Goal: Download file/media

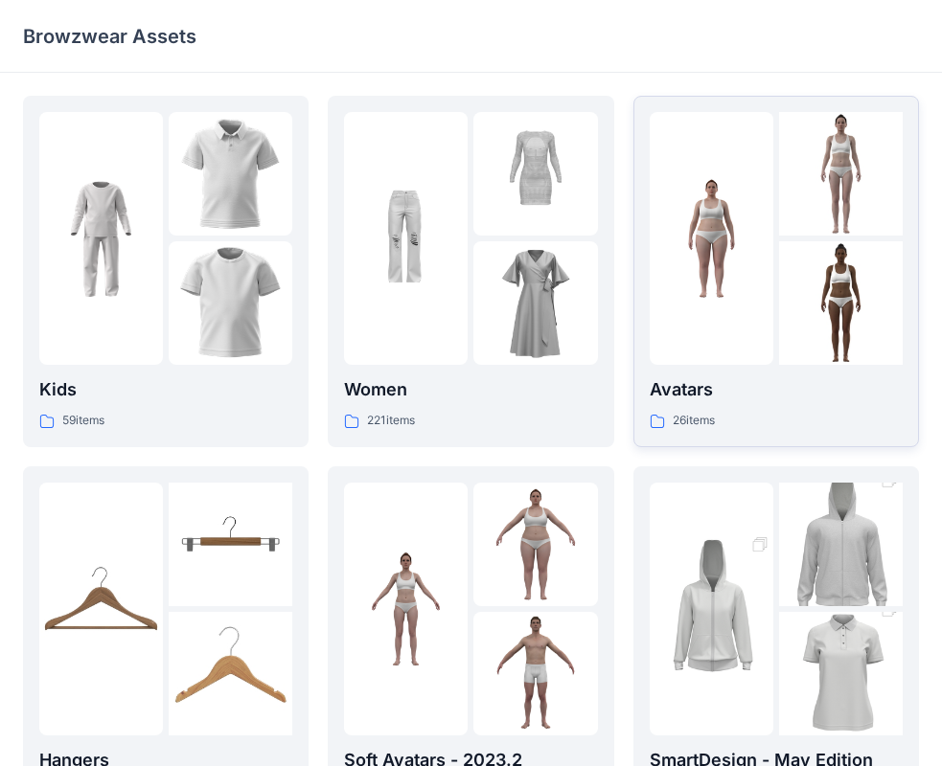
click at [763, 284] on img at bounding box center [711, 239] width 124 height 124
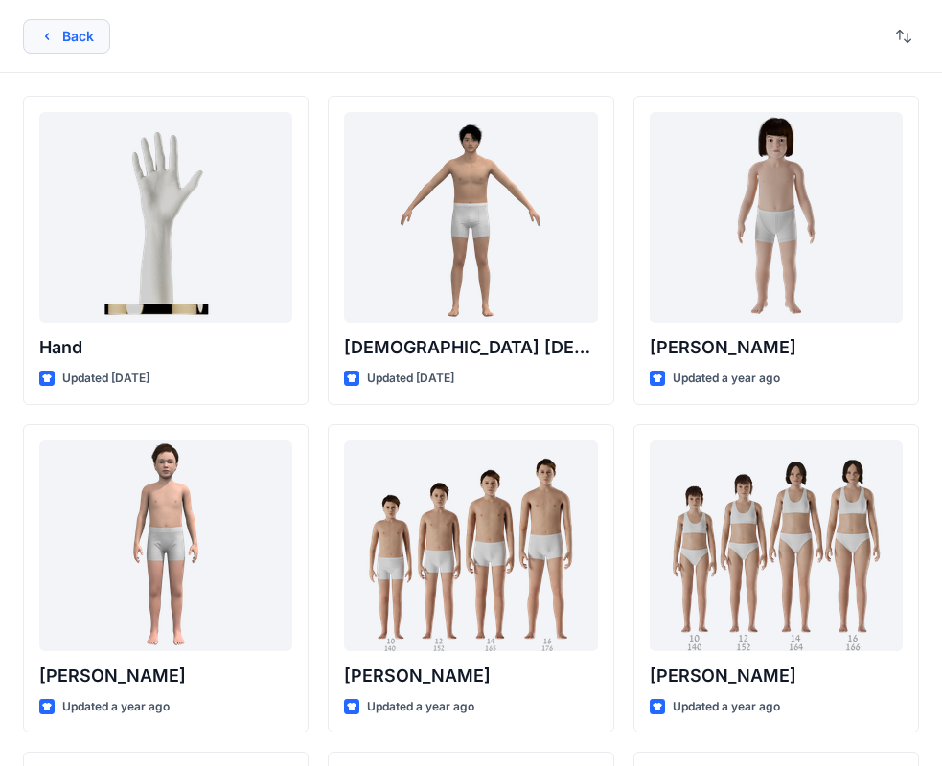
click at [67, 46] on button "Back" at bounding box center [66, 36] width 87 height 34
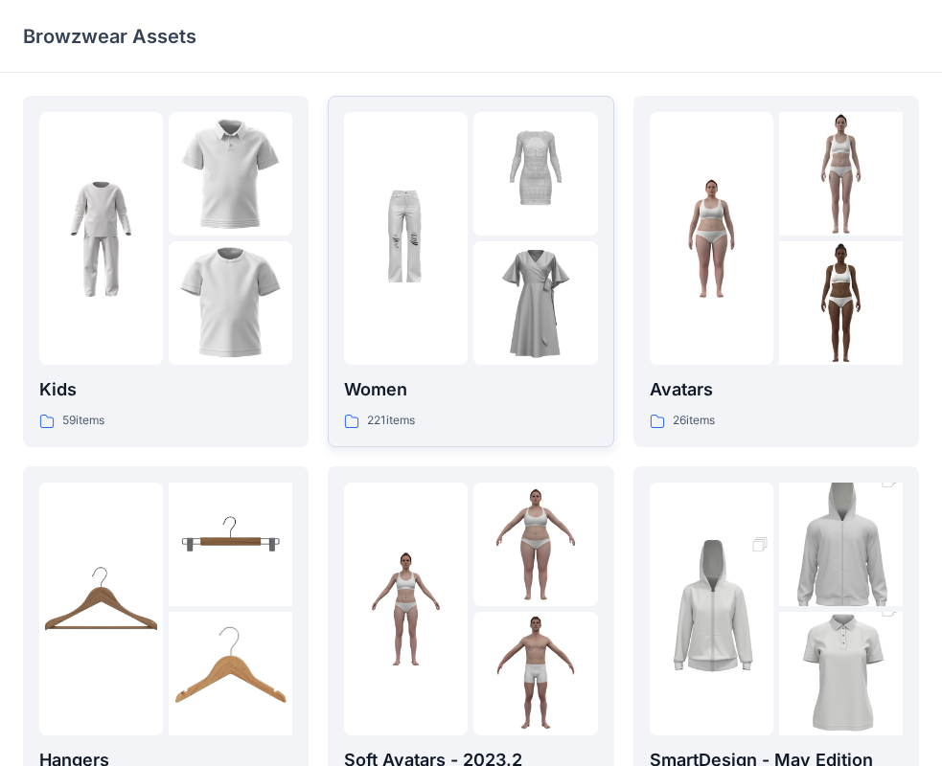
click at [417, 298] on img at bounding box center [406, 239] width 124 height 124
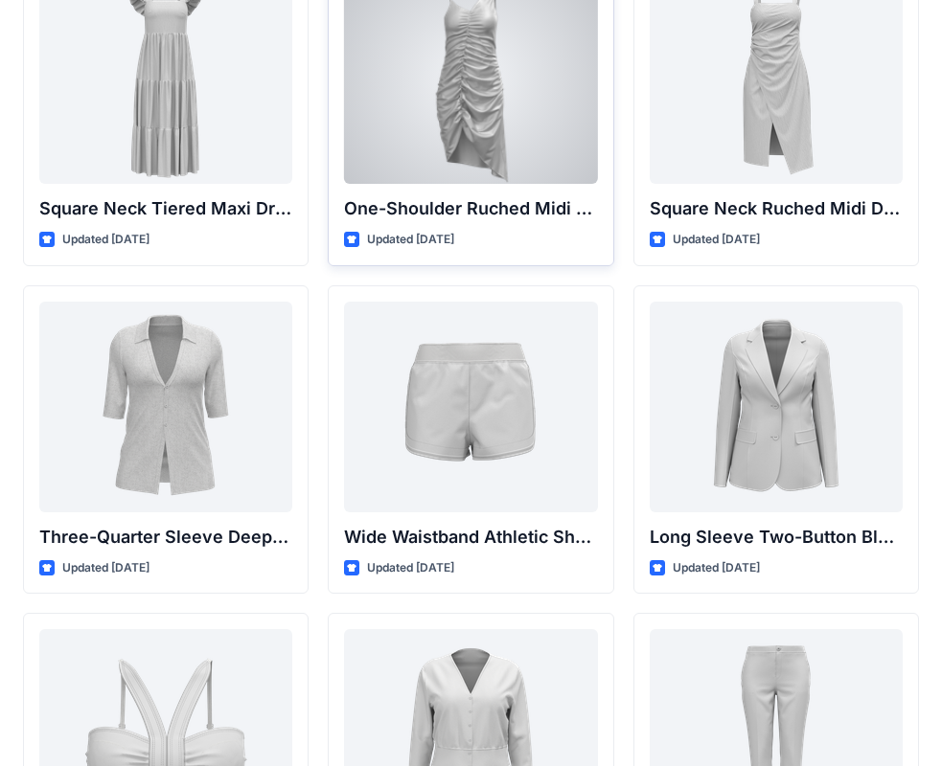
scroll to position [1481, 0]
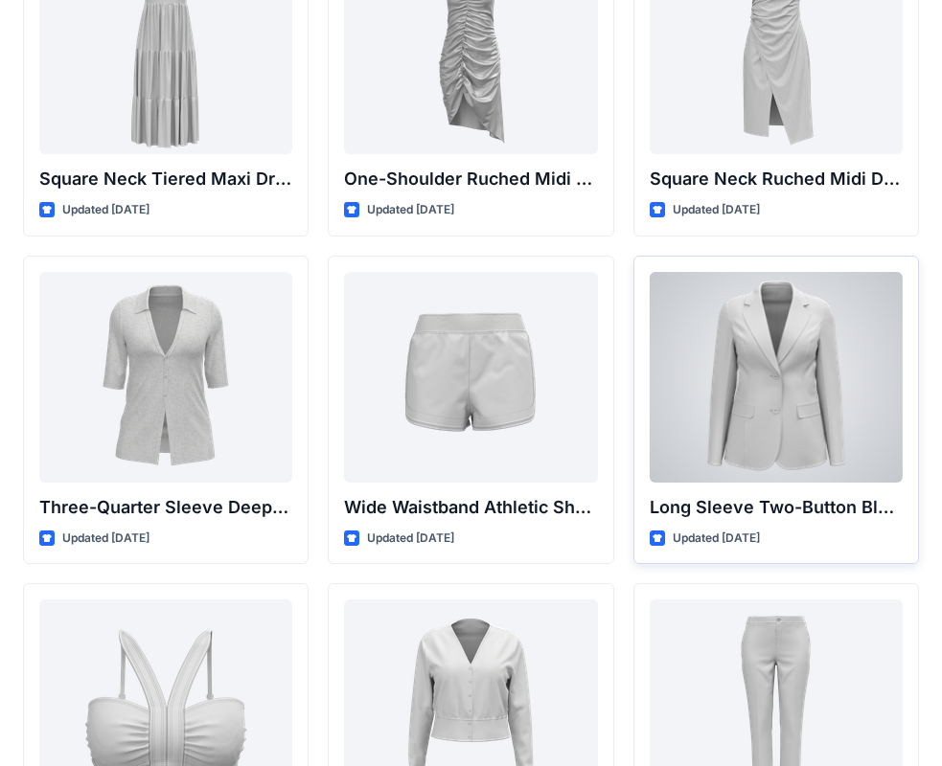
click at [797, 361] on div at bounding box center [775, 377] width 253 height 211
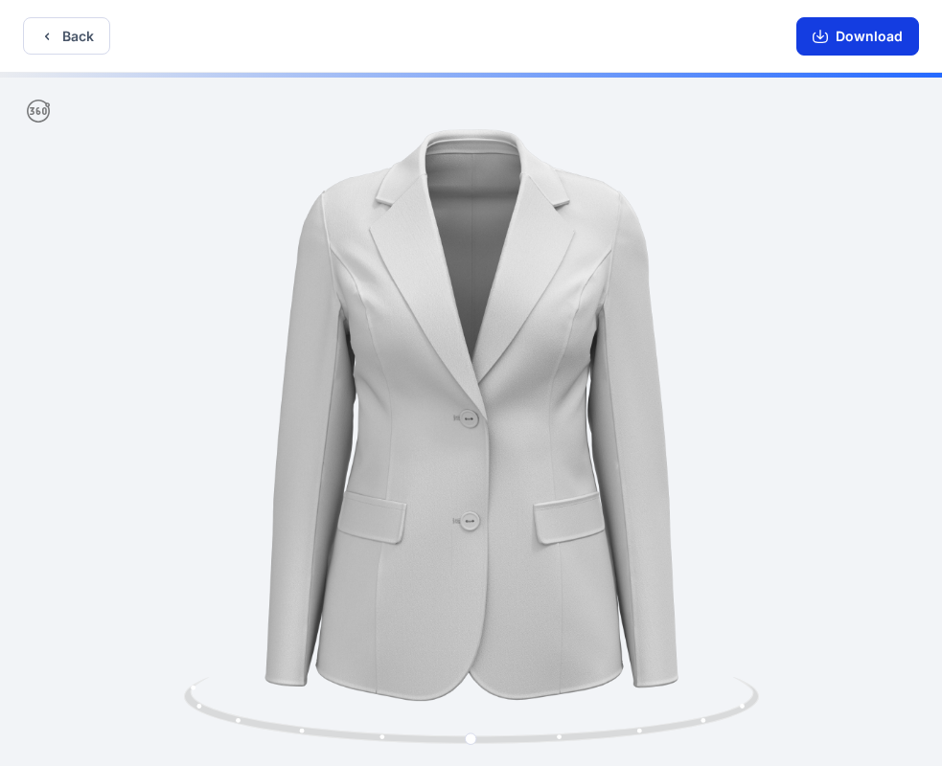
click at [875, 38] on button "Download" at bounding box center [857, 36] width 123 height 38
